Goal: Information Seeking & Learning: Learn about a topic

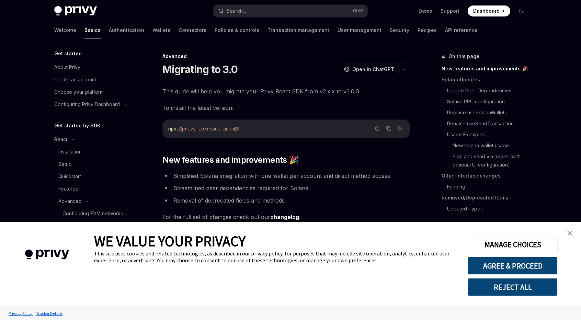
type textarea "*"
click at [566, 234] on link "close banner" at bounding box center [569, 233] width 14 height 14
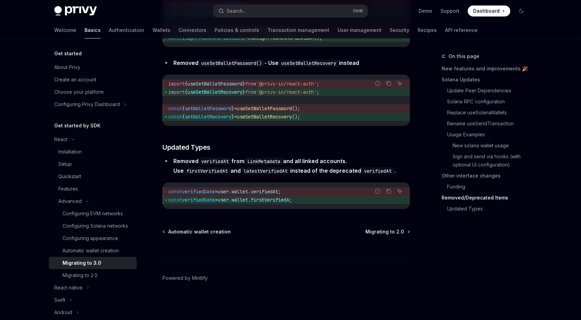
scroll to position [3043, 0]
click at [313, 233] on div "Automatic wallet creation Migrating to 2.0" at bounding box center [285, 231] width 247 height 7
